Goal: Task Accomplishment & Management: Complete application form

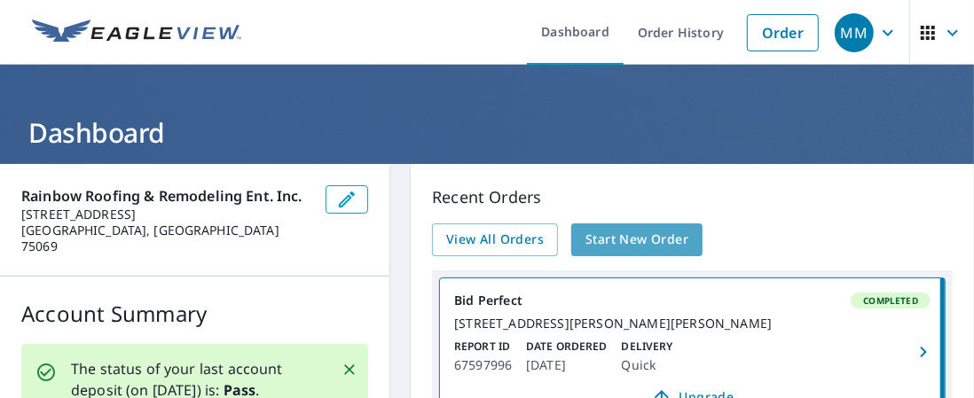
click at [624, 240] on span "Start New Order" at bounding box center [636, 240] width 103 height 22
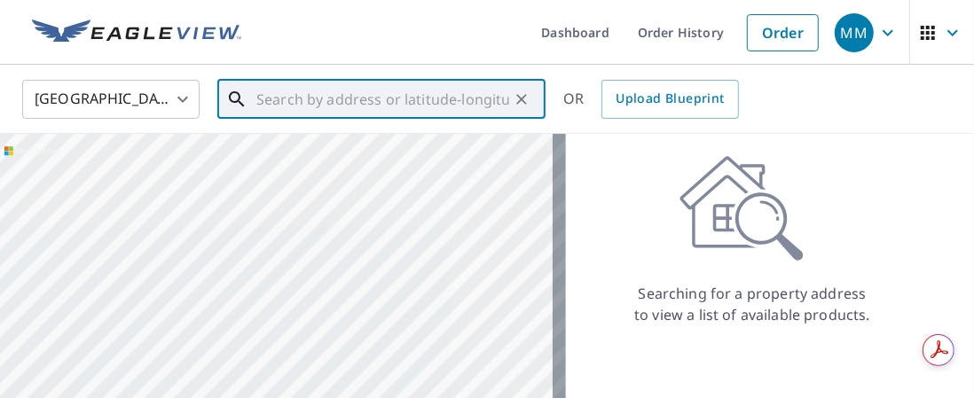
click at [388, 106] on input "text" at bounding box center [382, 100] width 253 height 50
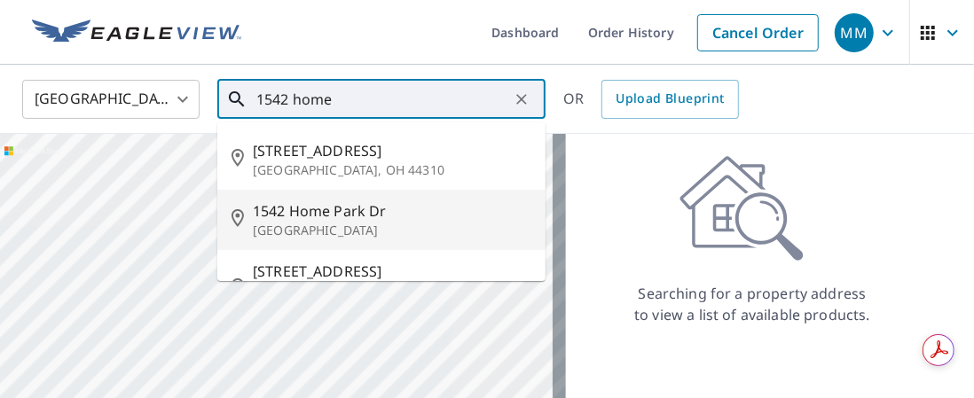
click at [346, 231] on p "[GEOGRAPHIC_DATA]" at bounding box center [392, 231] width 278 height 18
type input "[STREET_ADDRESS][PERSON_NAME]"
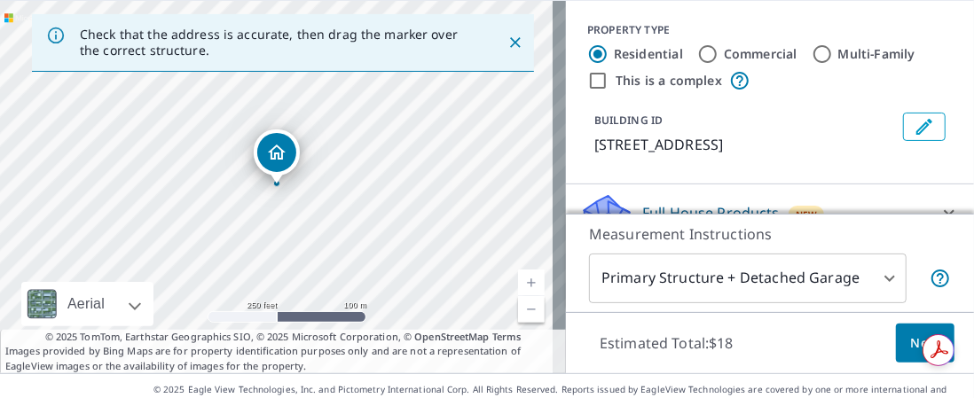
scroll to position [166, 0]
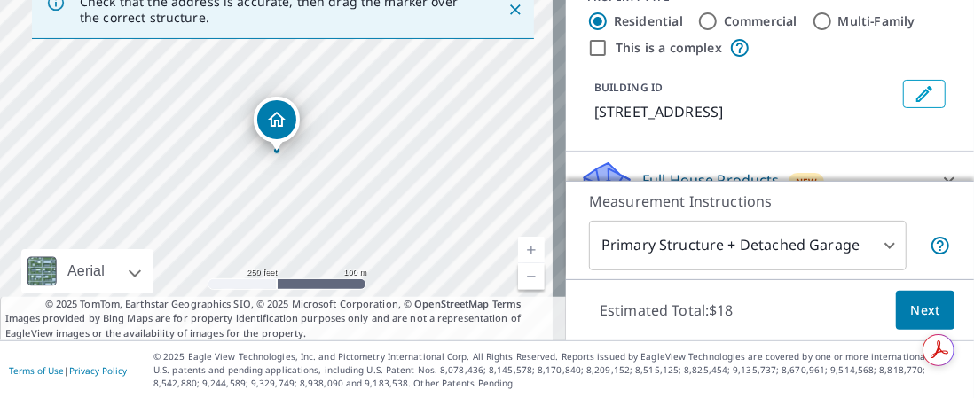
click at [913, 309] on span "Next" at bounding box center [925, 311] width 30 height 22
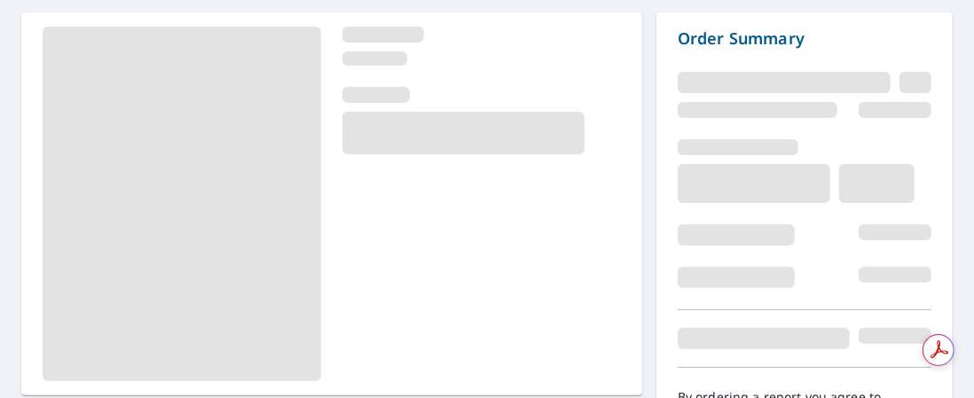
scroll to position [265, 0]
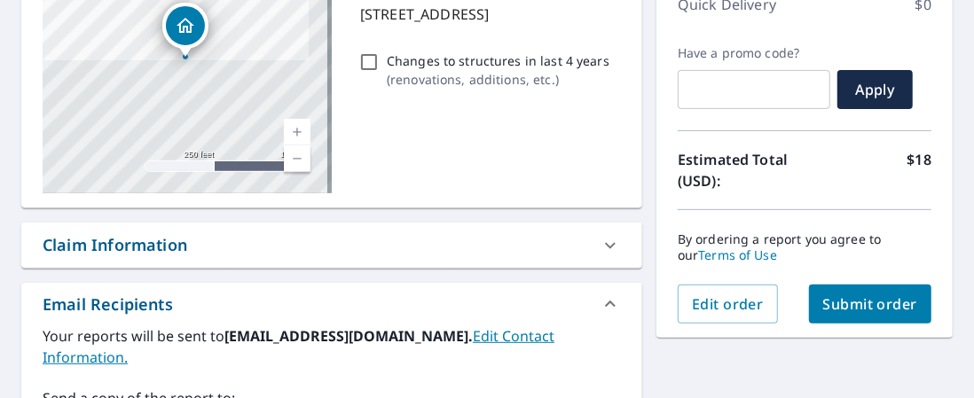
click at [891, 309] on span "Submit order" at bounding box center [870, 304] width 95 height 20
checkbox input "true"
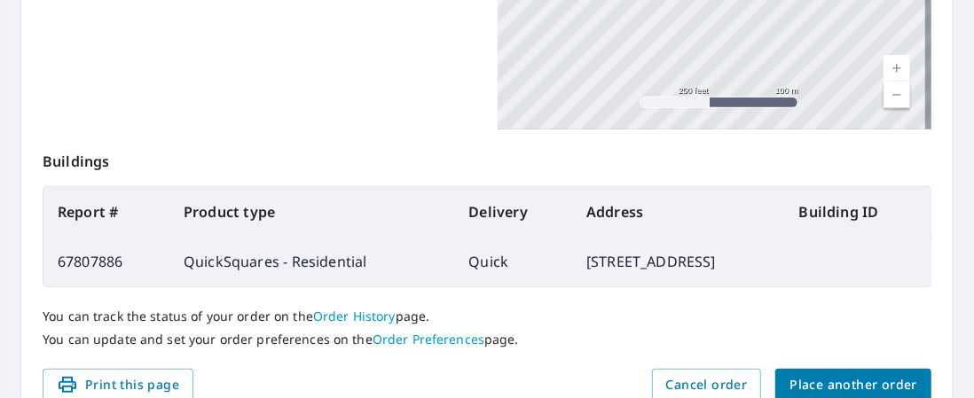
scroll to position [562, 0]
